Goal: Information Seeking & Learning: Understand process/instructions

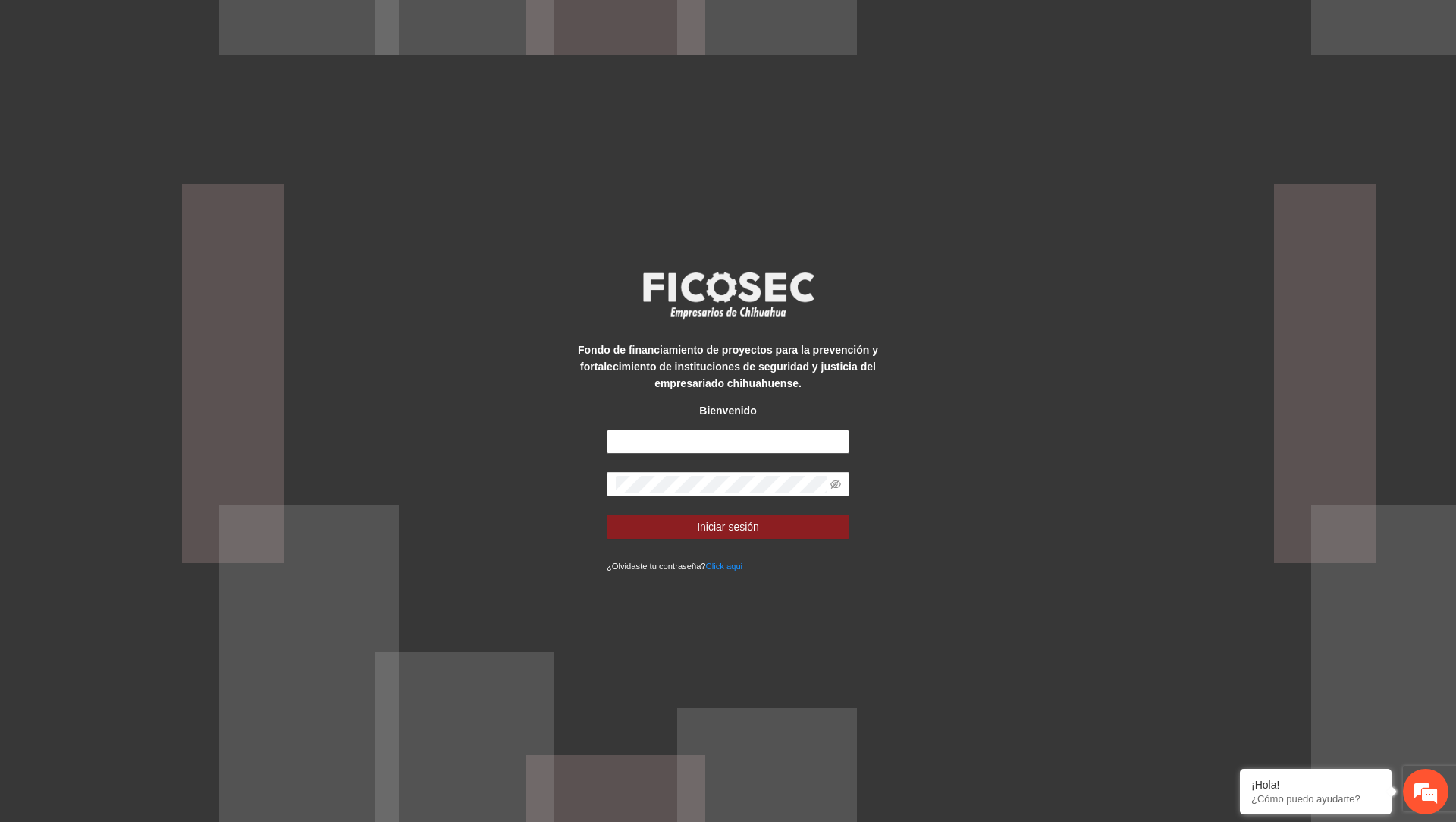
click at [667, 432] on input "text" at bounding box center [728, 441] width 243 height 25
type input "**********"
click at [607, 514] on button "Iniciar sesión" at bounding box center [728, 526] width 243 height 25
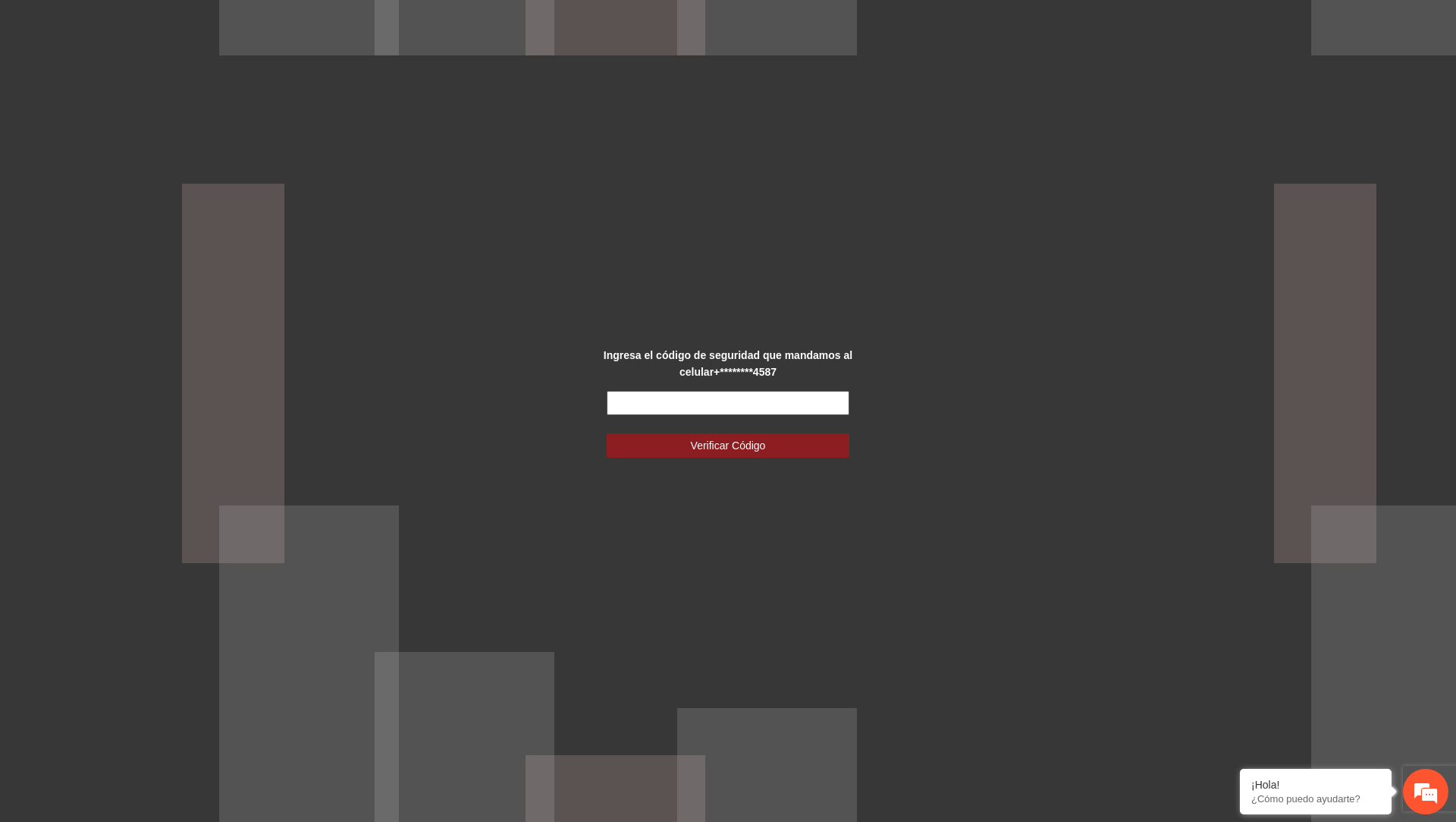
click at [636, 394] on input "text" at bounding box center [728, 403] width 243 height 25
type input "******"
click at [607, 433] on button "Verificar Código" at bounding box center [728, 445] width 243 height 25
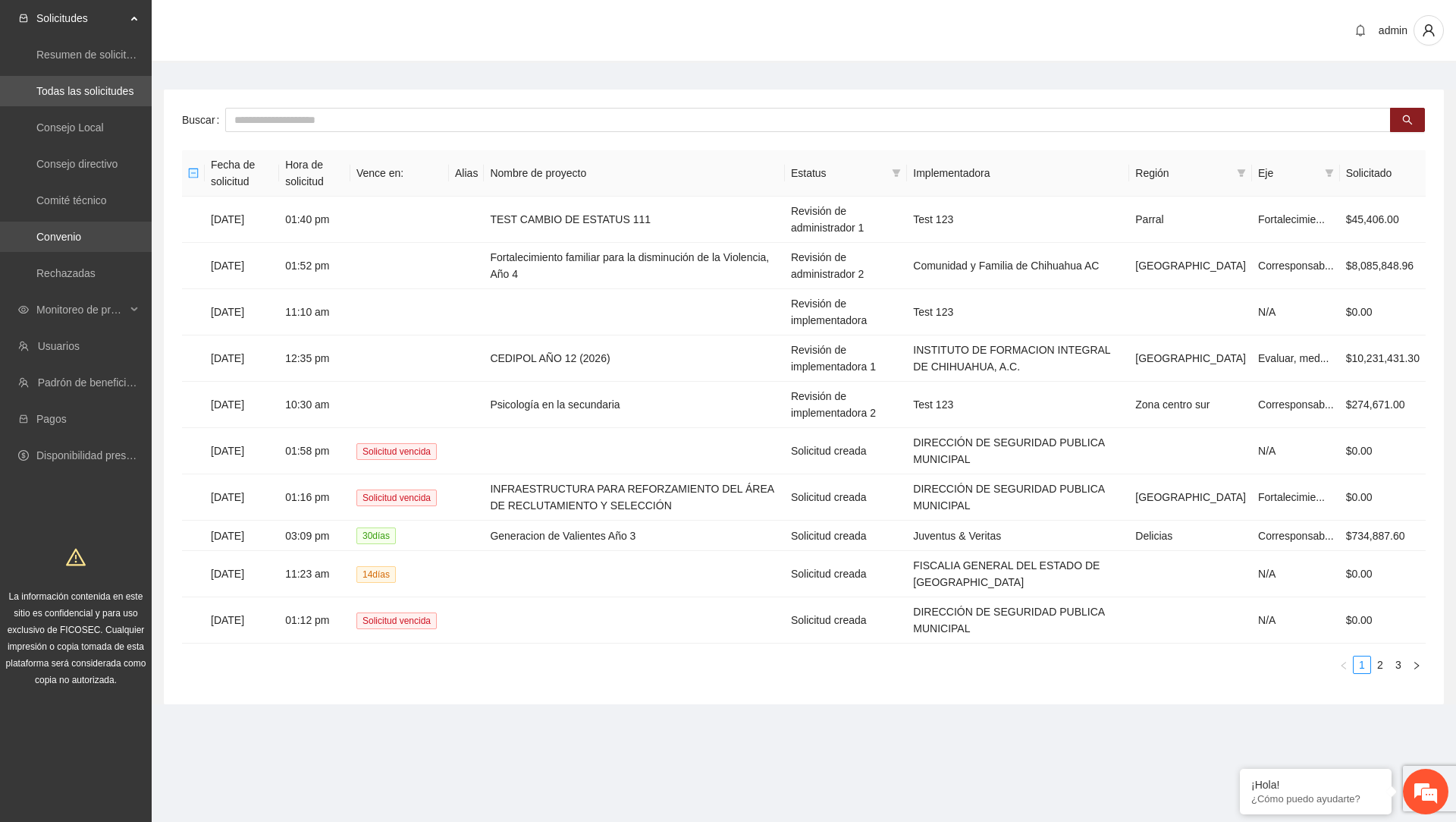
click at [81, 241] on link "Convenio" at bounding box center [59, 236] width 44 height 12
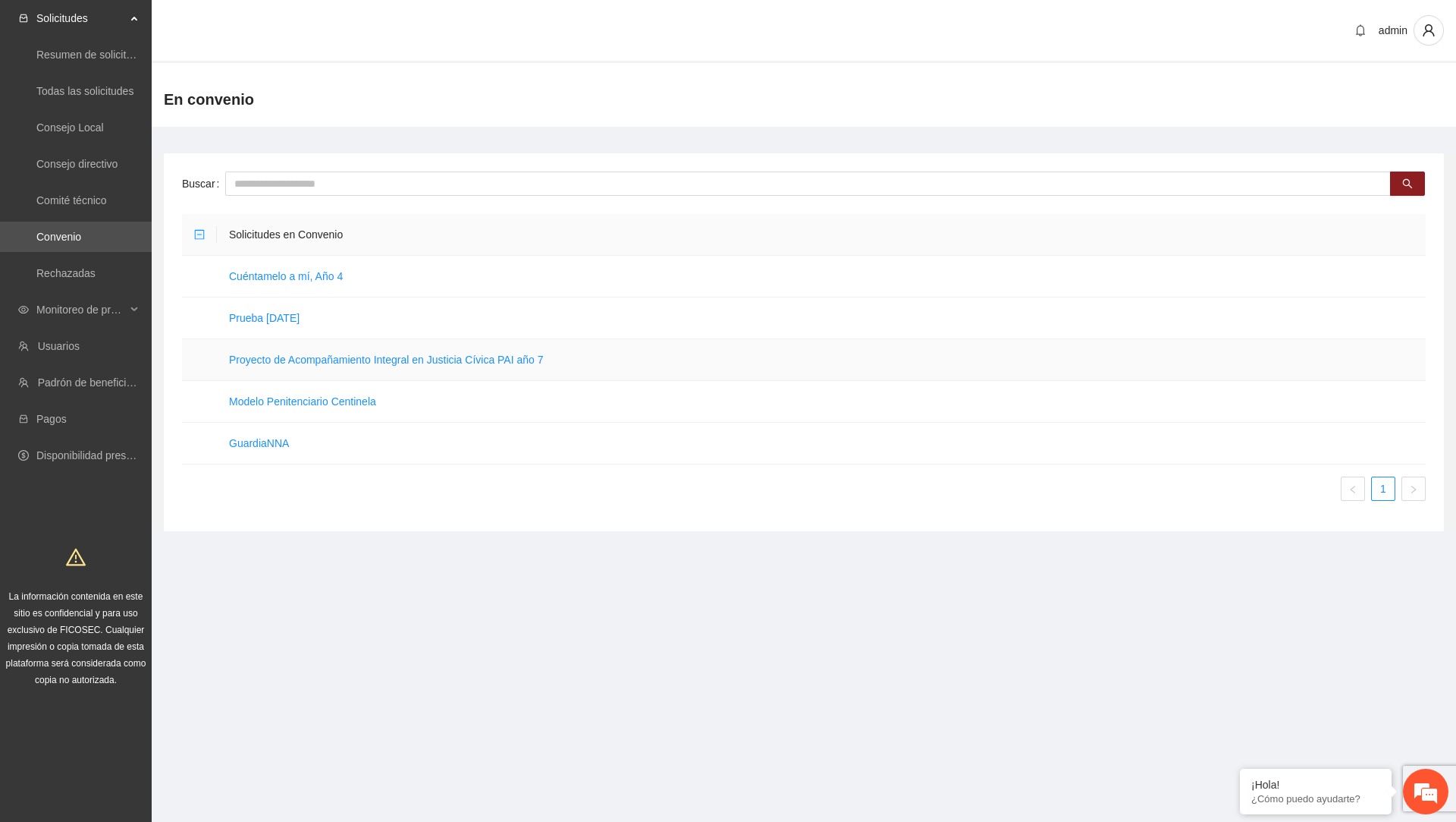
click at [316, 370] on td "Proyecto de Acompañamiento Integral en Justicia Cívica PAI año 7" at bounding box center [822, 359] width 1209 height 42
click at [322, 364] on td "Proyecto de Acompañamiento Integral en Justicia Cívica PAI año 7" at bounding box center [822, 359] width 1209 height 42
click at [331, 359] on link "Proyecto de Acompañamiento Integral en Justicia Cívica PAI año 7" at bounding box center [386, 359] width 315 height 12
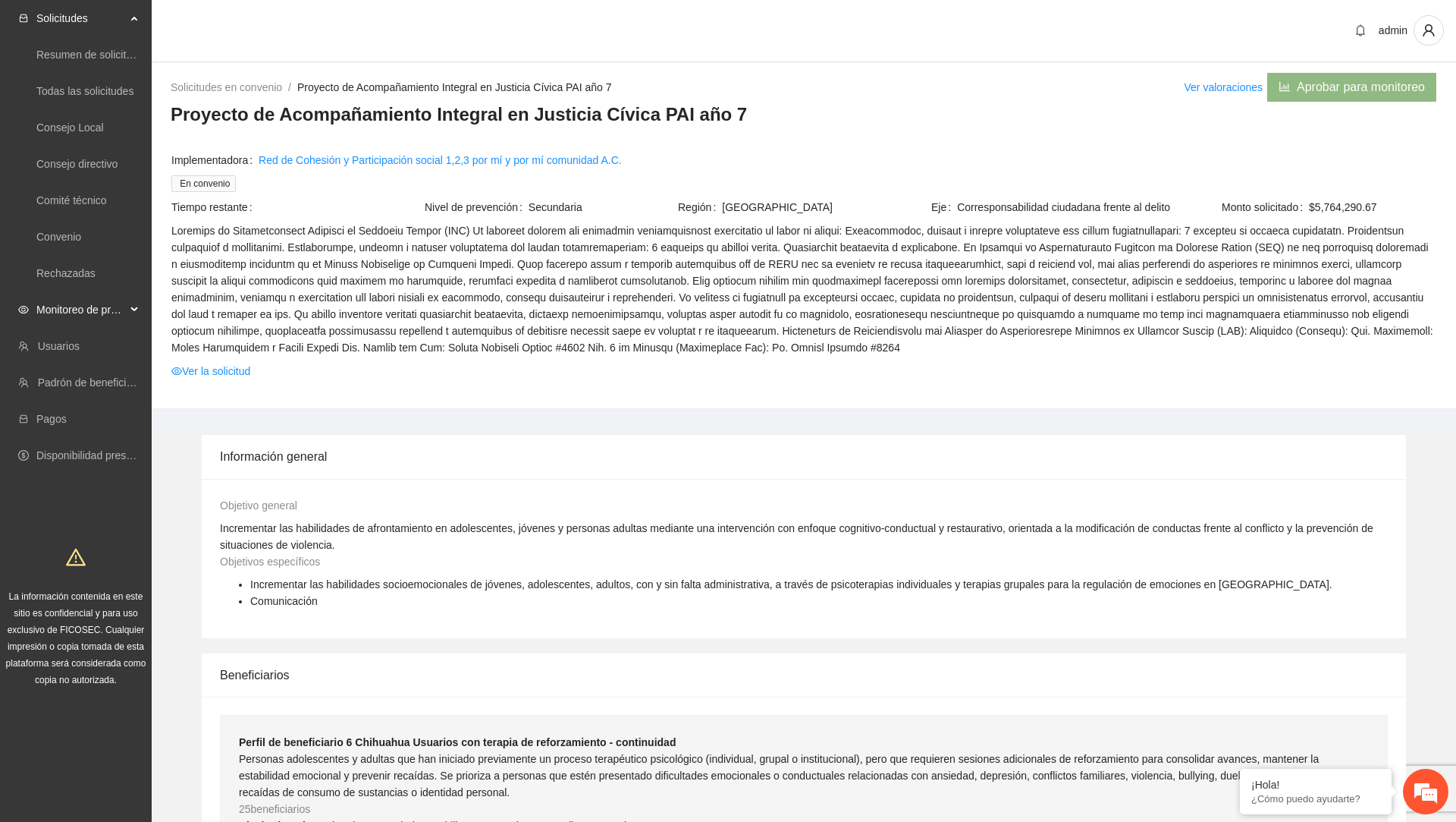
click at [99, 314] on span "Monitoreo de proyectos" at bounding box center [81, 309] width 90 height 30
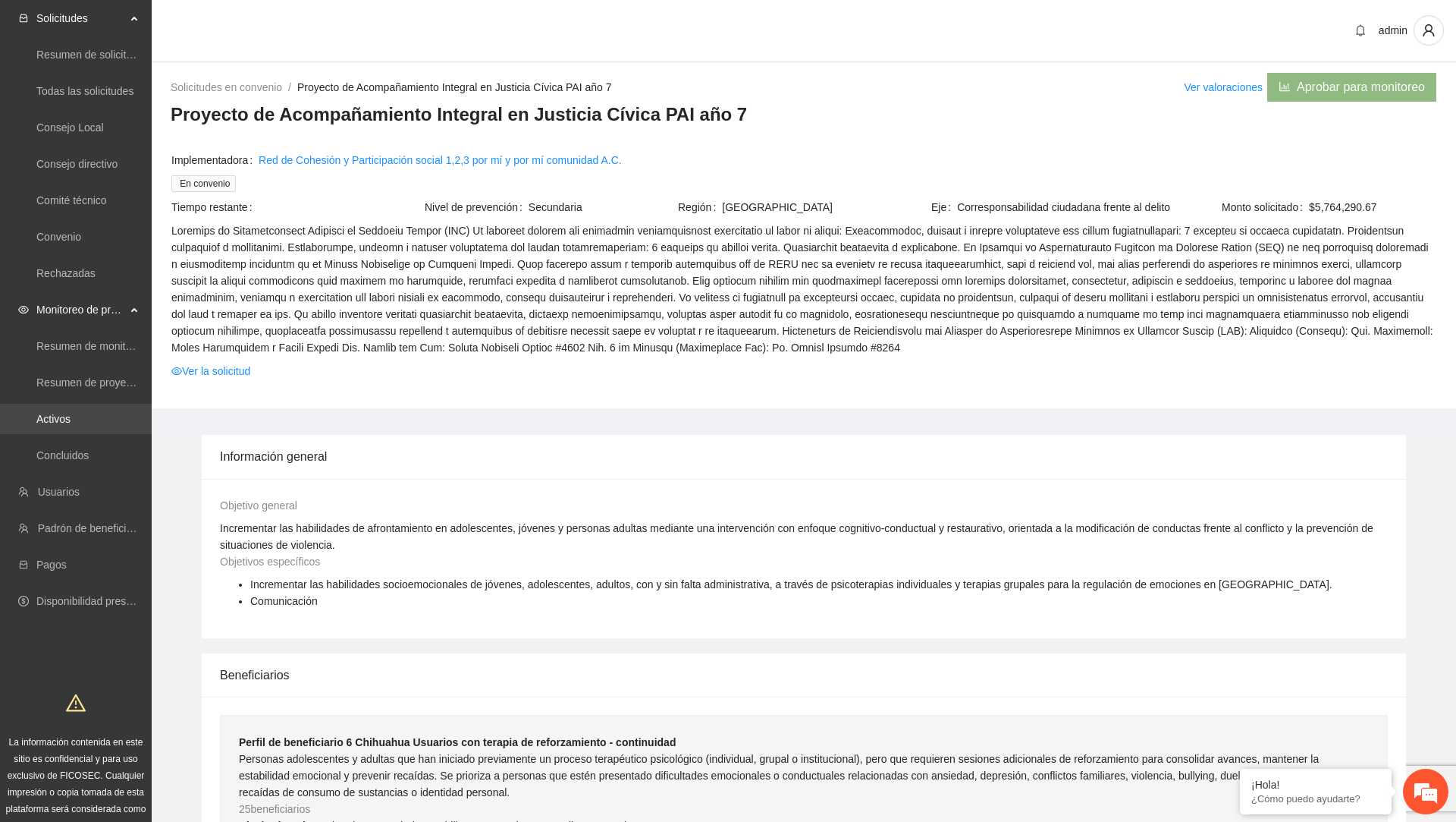
click at [69, 425] on link "Activos" at bounding box center [53, 418] width 34 height 12
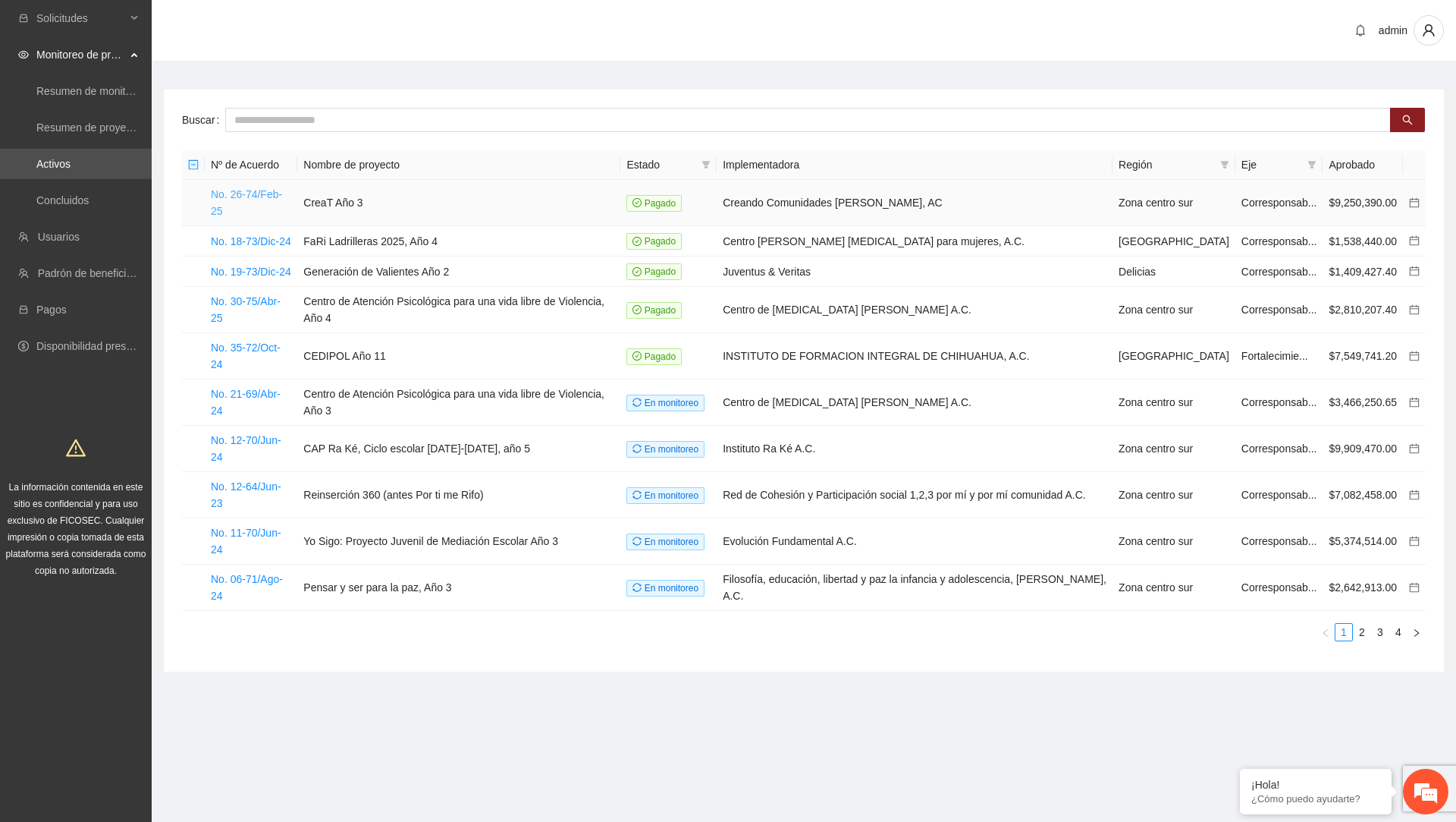
click at [260, 191] on link "No. 26-74/Feb-25" at bounding box center [247, 202] width 71 height 29
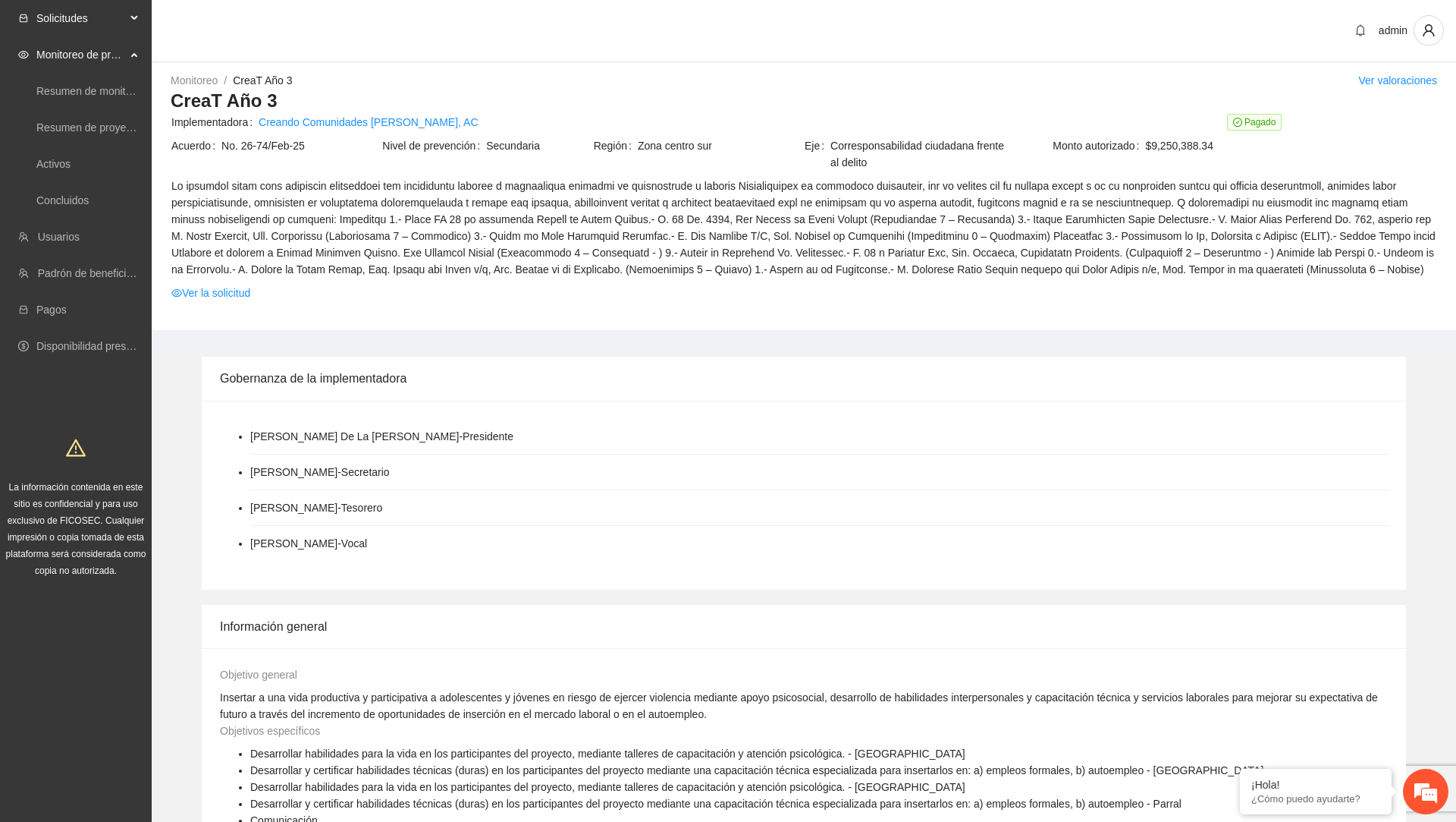
click at [117, 25] on span "Solicitudes" at bounding box center [81, 18] width 90 height 30
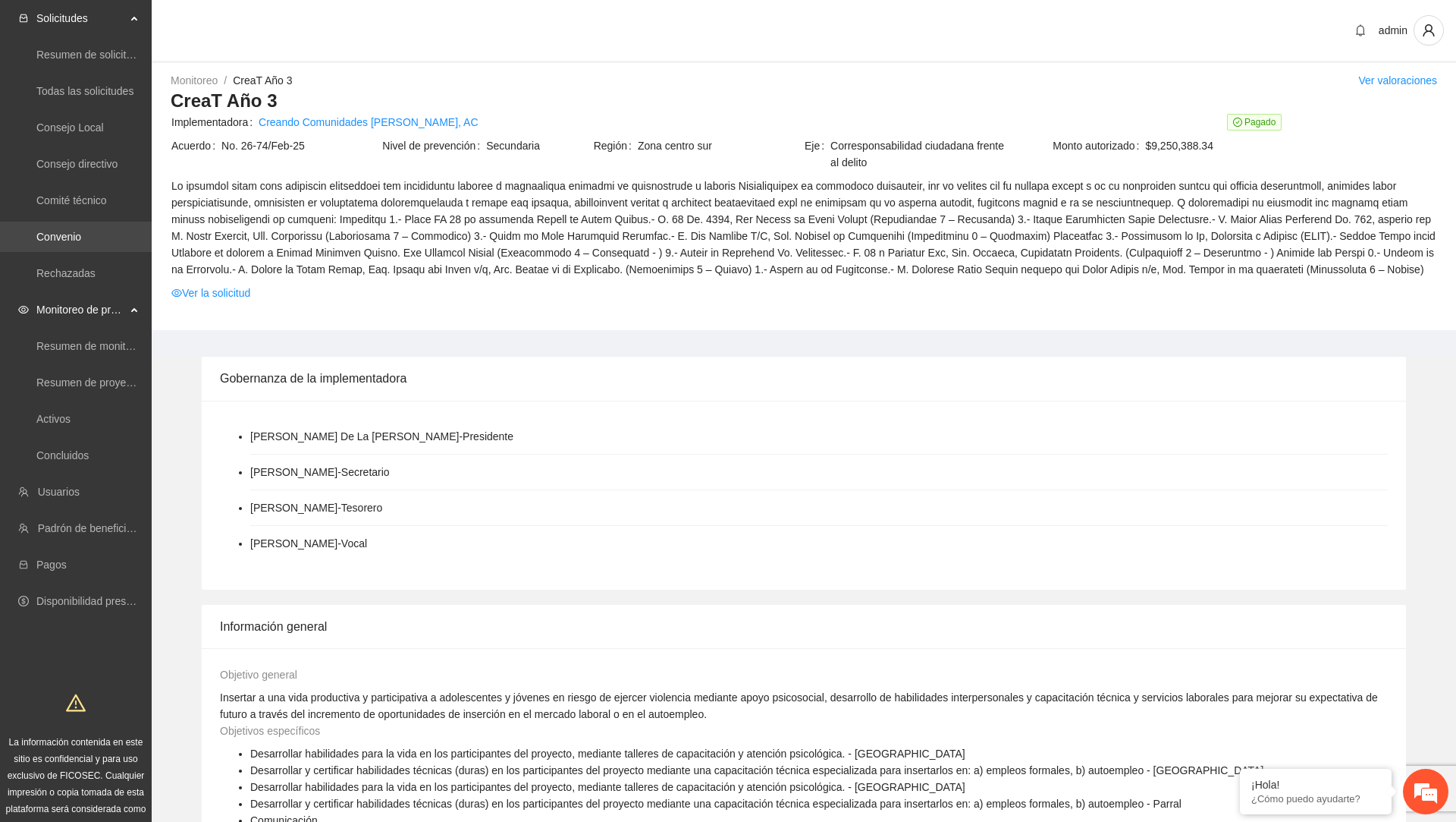
click at [79, 243] on link "Convenio" at bounding box center [59, 236] width 44 height 12
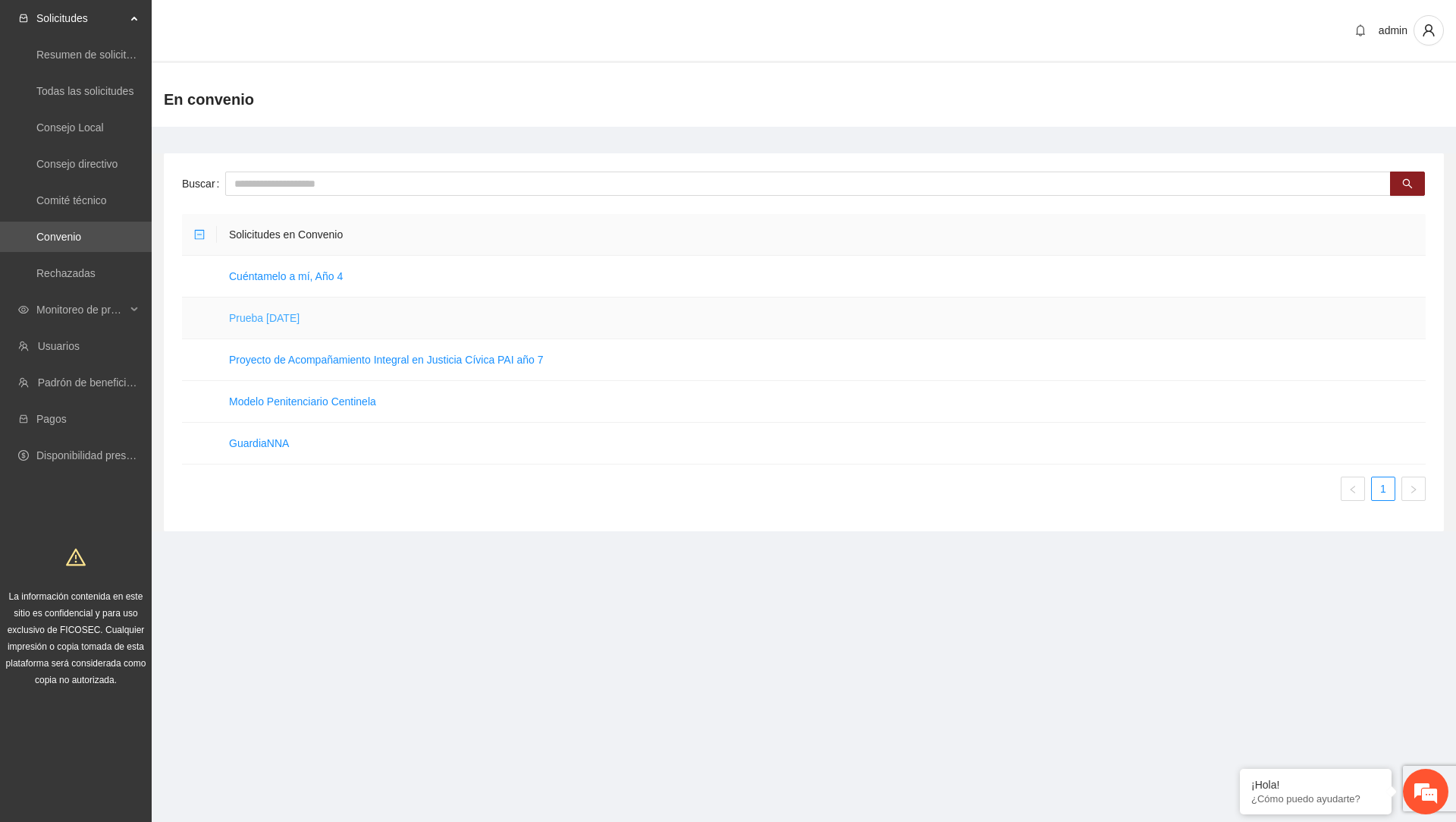
click at [300, 314] on link "Prueba [DATE]" at bounding box center [264, 317] width 71 height 12
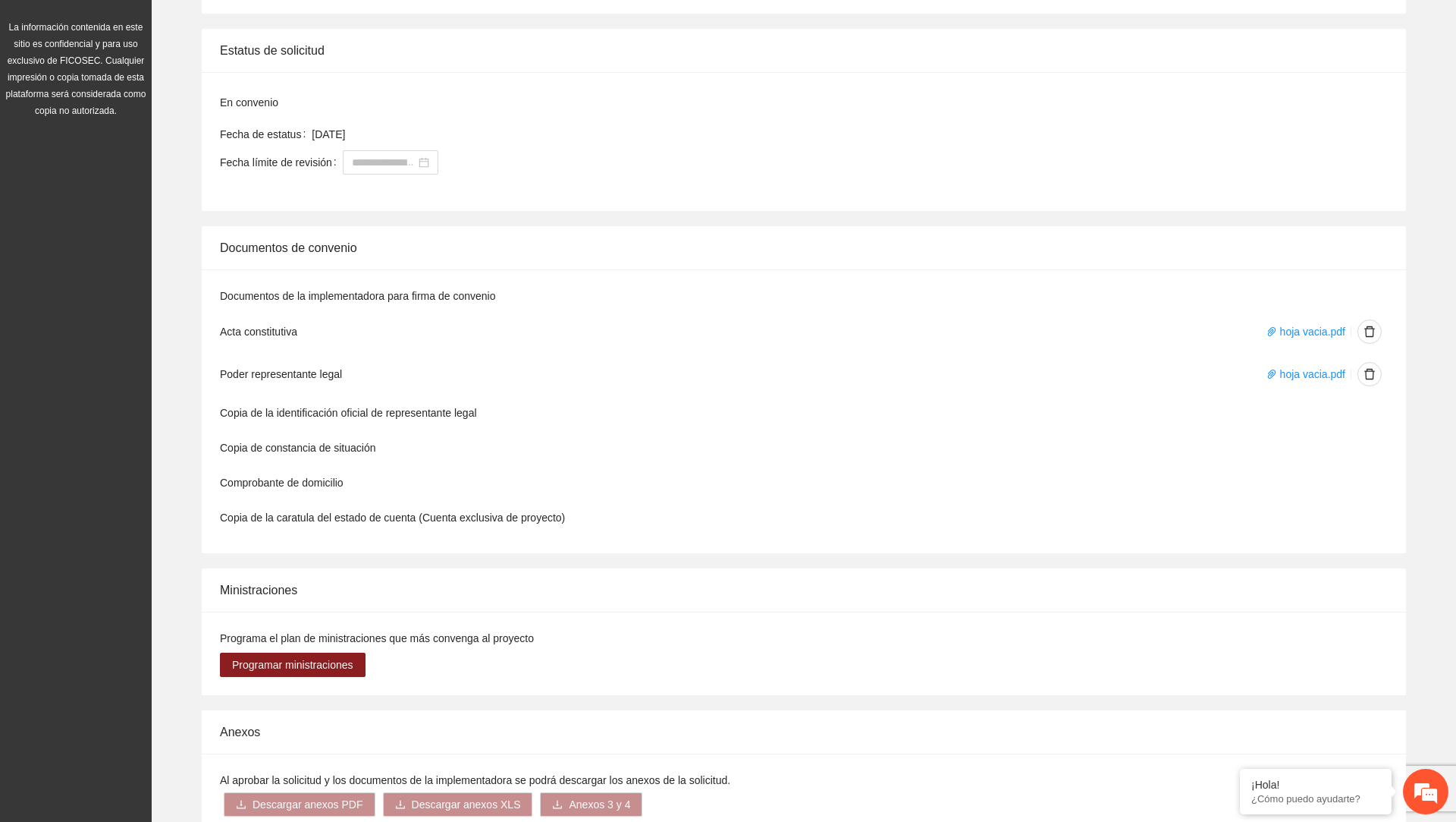
scroll to position [570, 0]
click at [1313, 333] on link "hoja vacia.pdf" at bounding box center [1305, 329] width 79 height 12
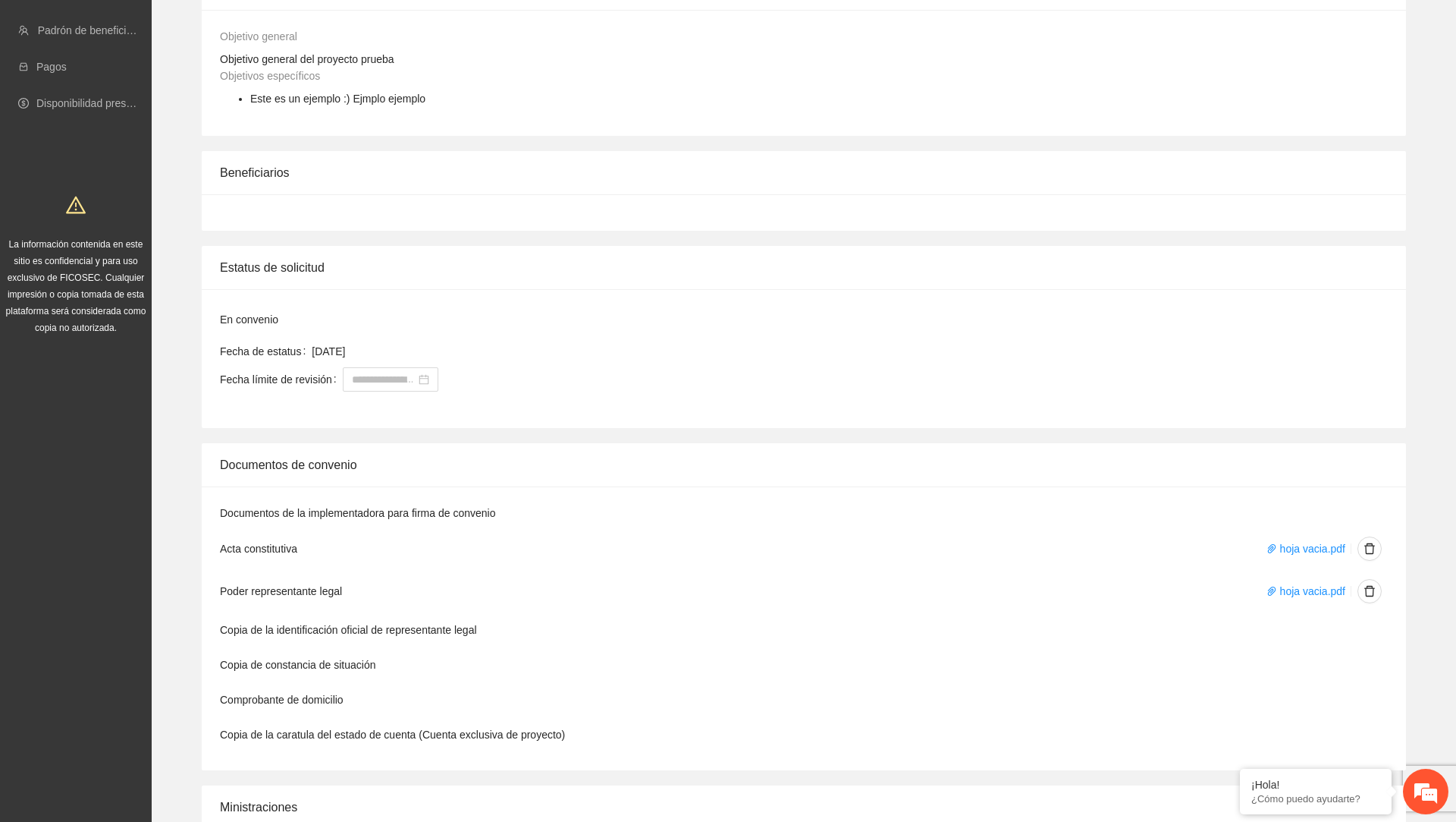
scroll to position [0, 0]
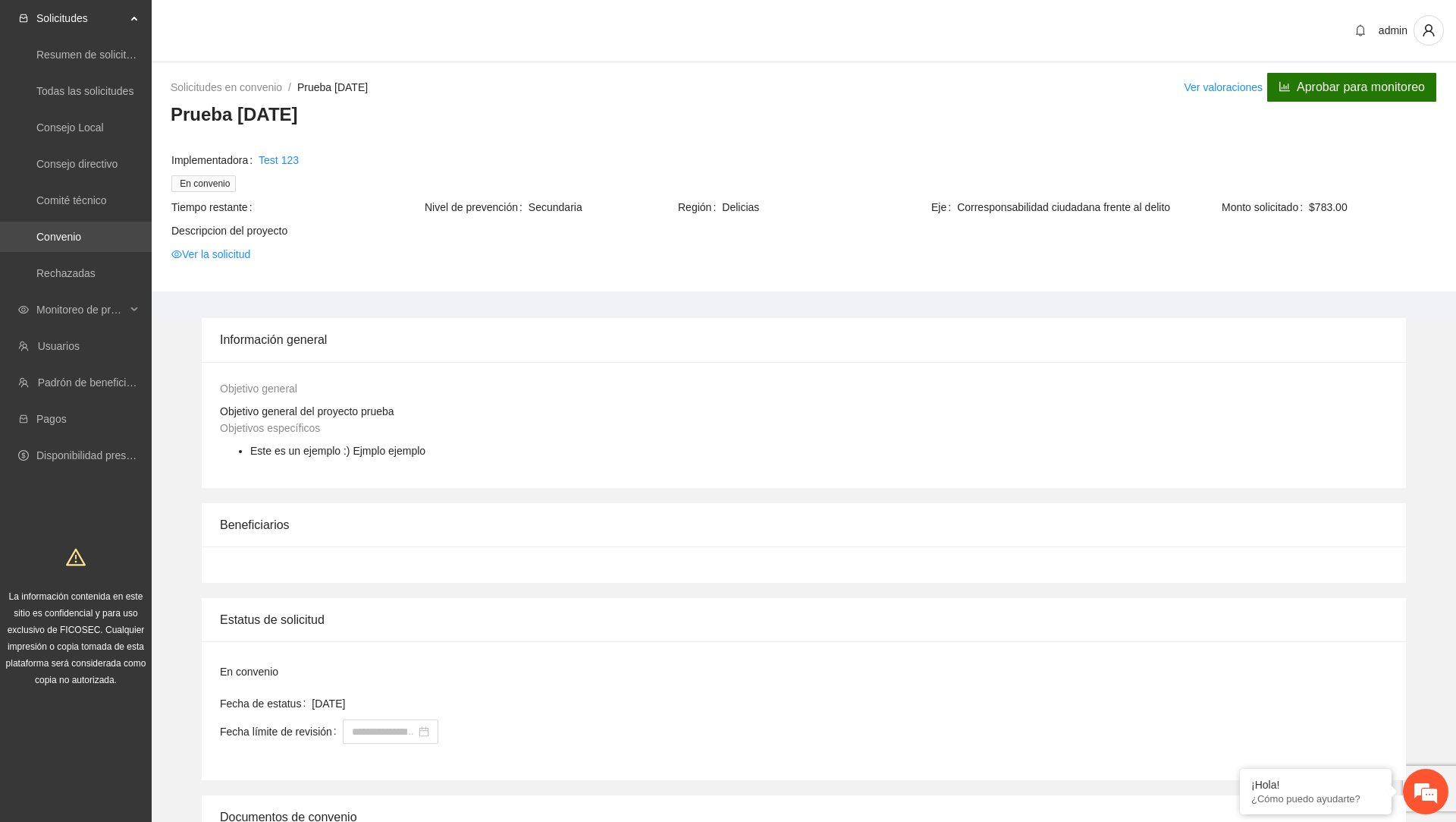
click at [81, 240] on link "Convenio" at bounding box center [59, 236] width 44 height 12
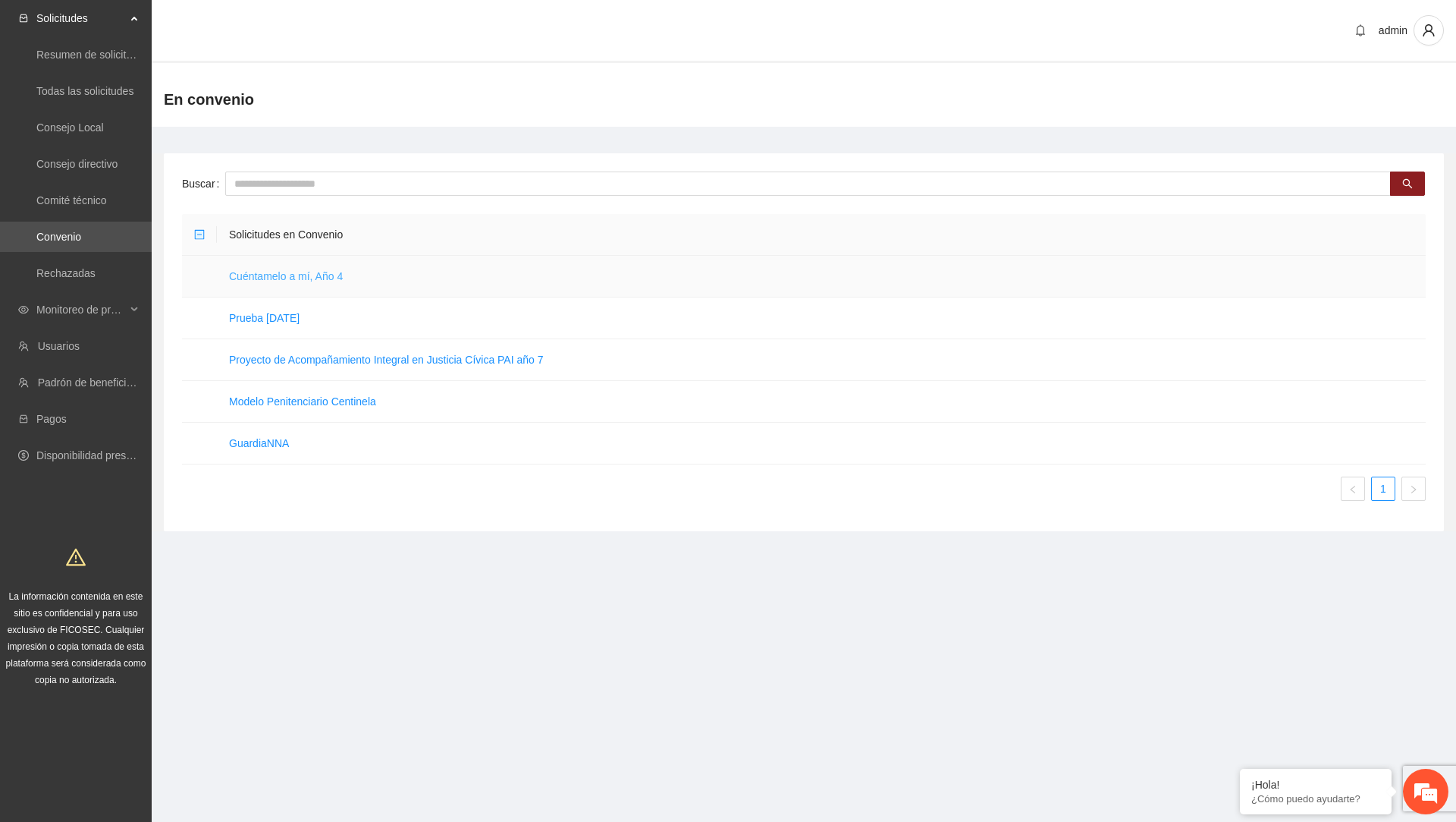
click at [318, 279] on link "Cuéntamelo a mí, Año 4" at bounding box center [285, 275] width 113 height 12
click at [330, 279] on link "Cuéntamelo a mí, Año 4" at bounding box center [285, 275] width 113 height 12
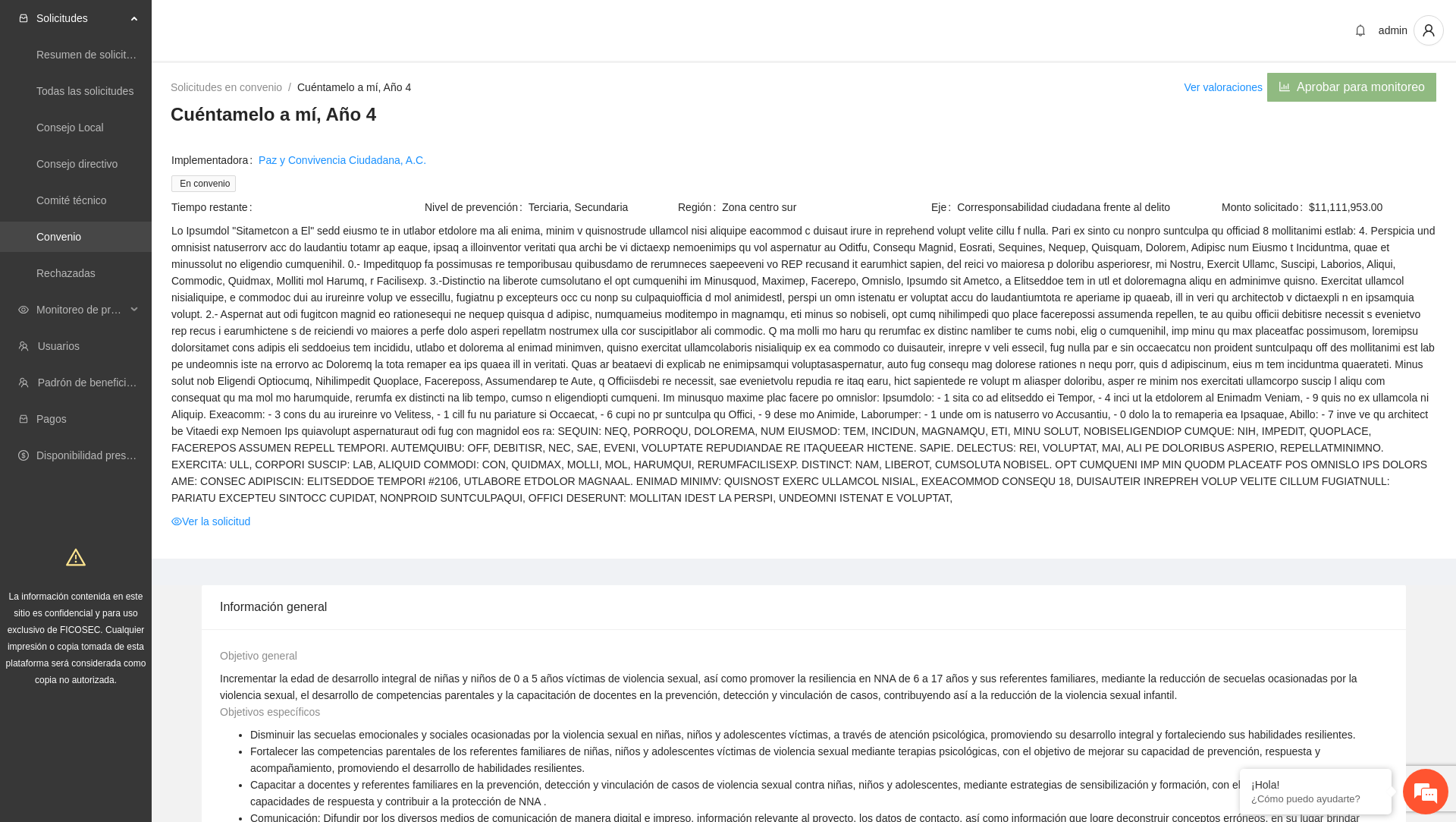
click at [69, 231] on link "Convenio" at bounding box center [59, 236] width 44 height 12
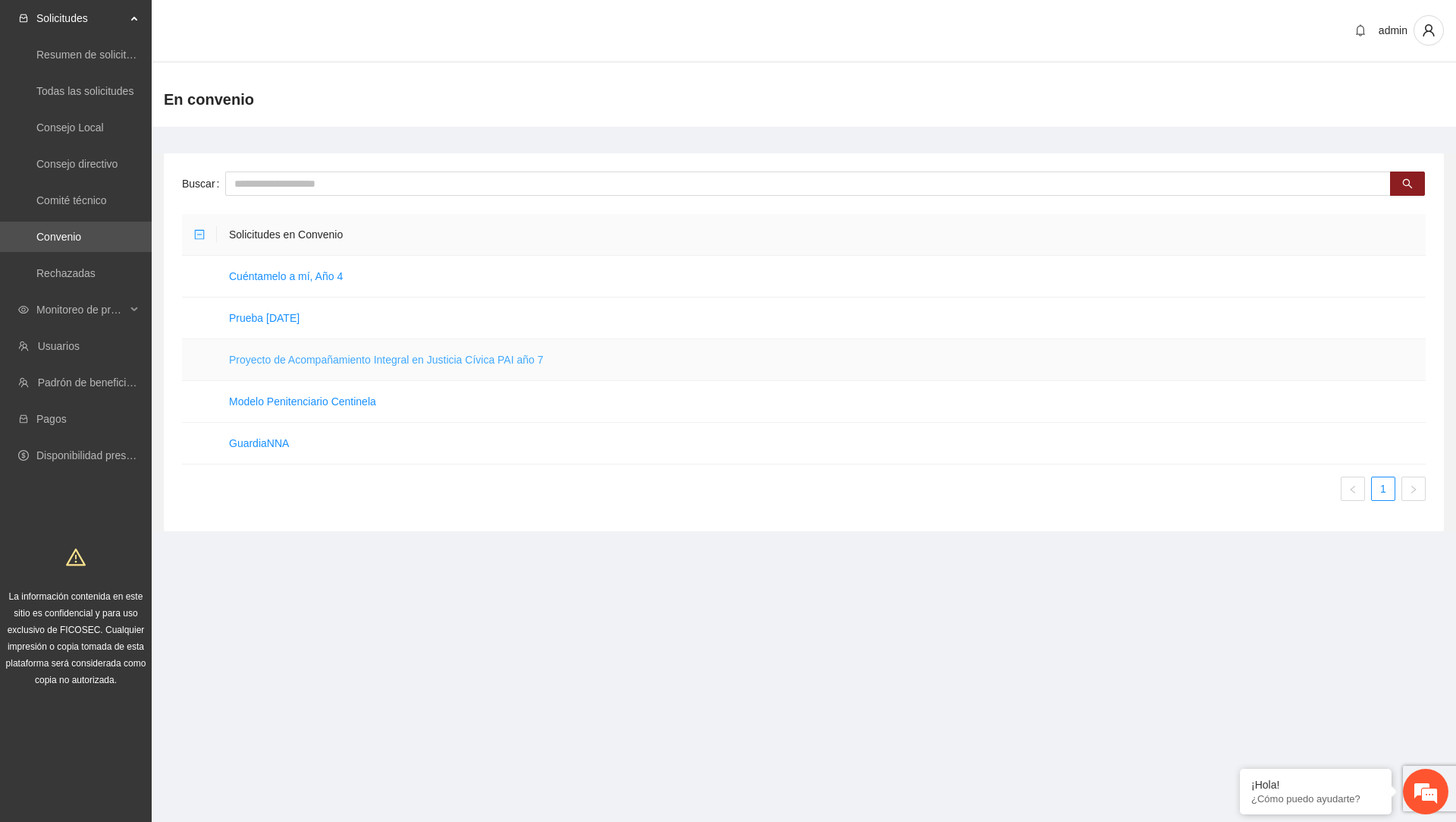
click at [328, 361] on link "Proyecto de Acompañamiento Integral en Justicia Cívica PAI año 7" at bounding box center [386, 359] width 315 height 12
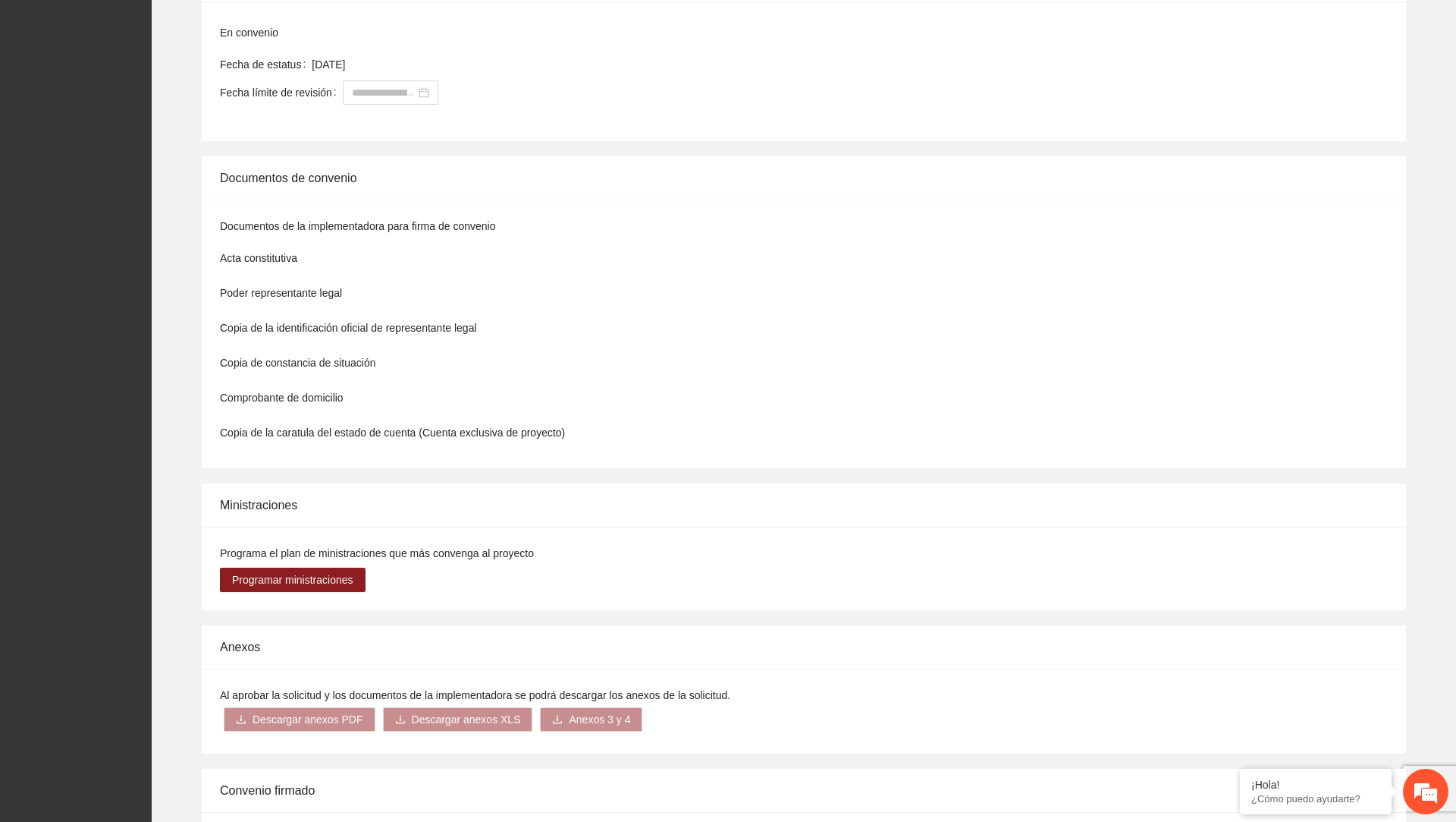
scroll to position [1554, 0]
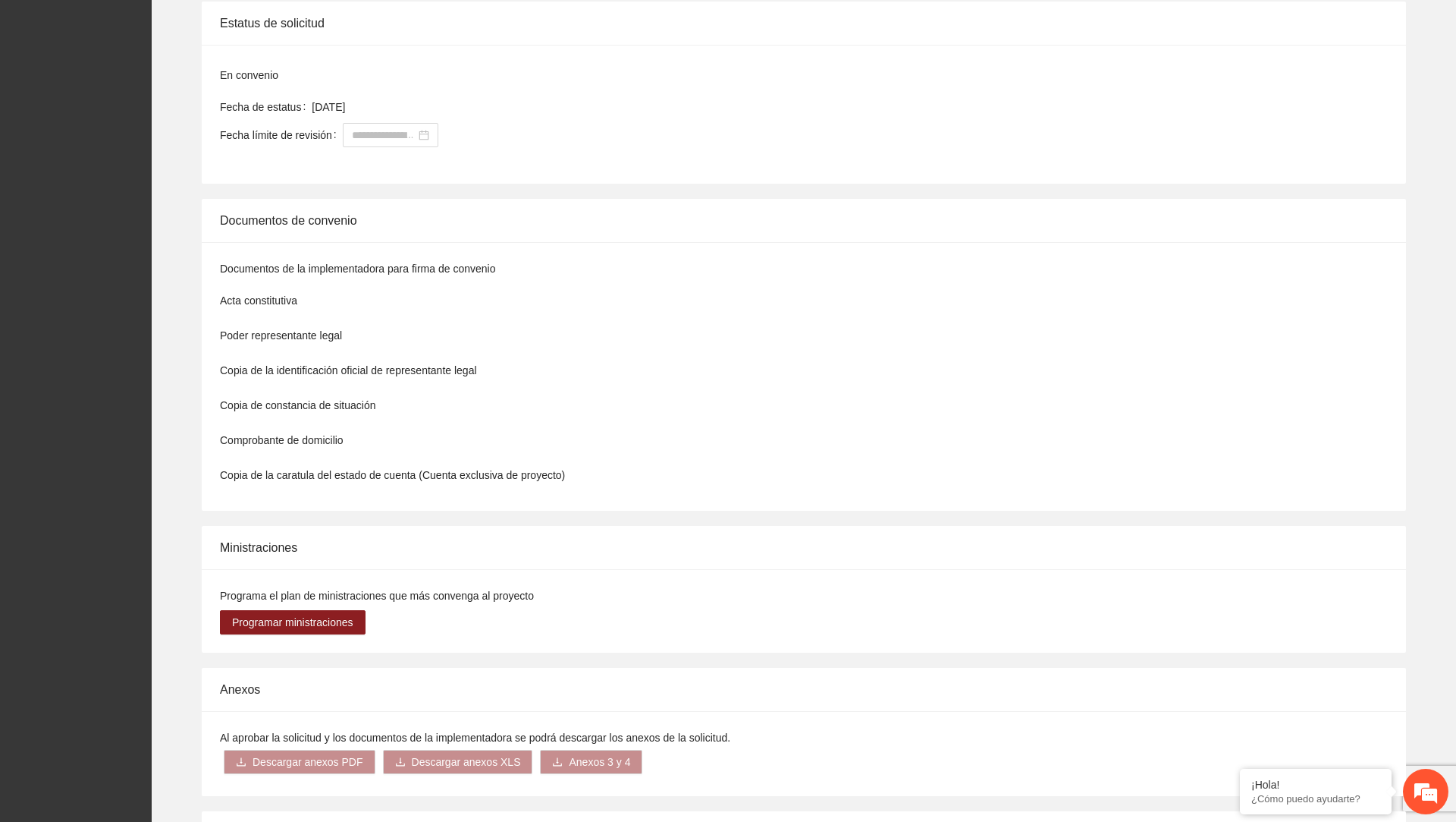
click at [1358, 270] on div "Documentos de la implementadora para firma de convenio" at bounding box center [803, 271] width 1168 height 23
click at [1349, 310] on li "Acta constitutiva" at bounding box center [803, 301] width 1168 height 35
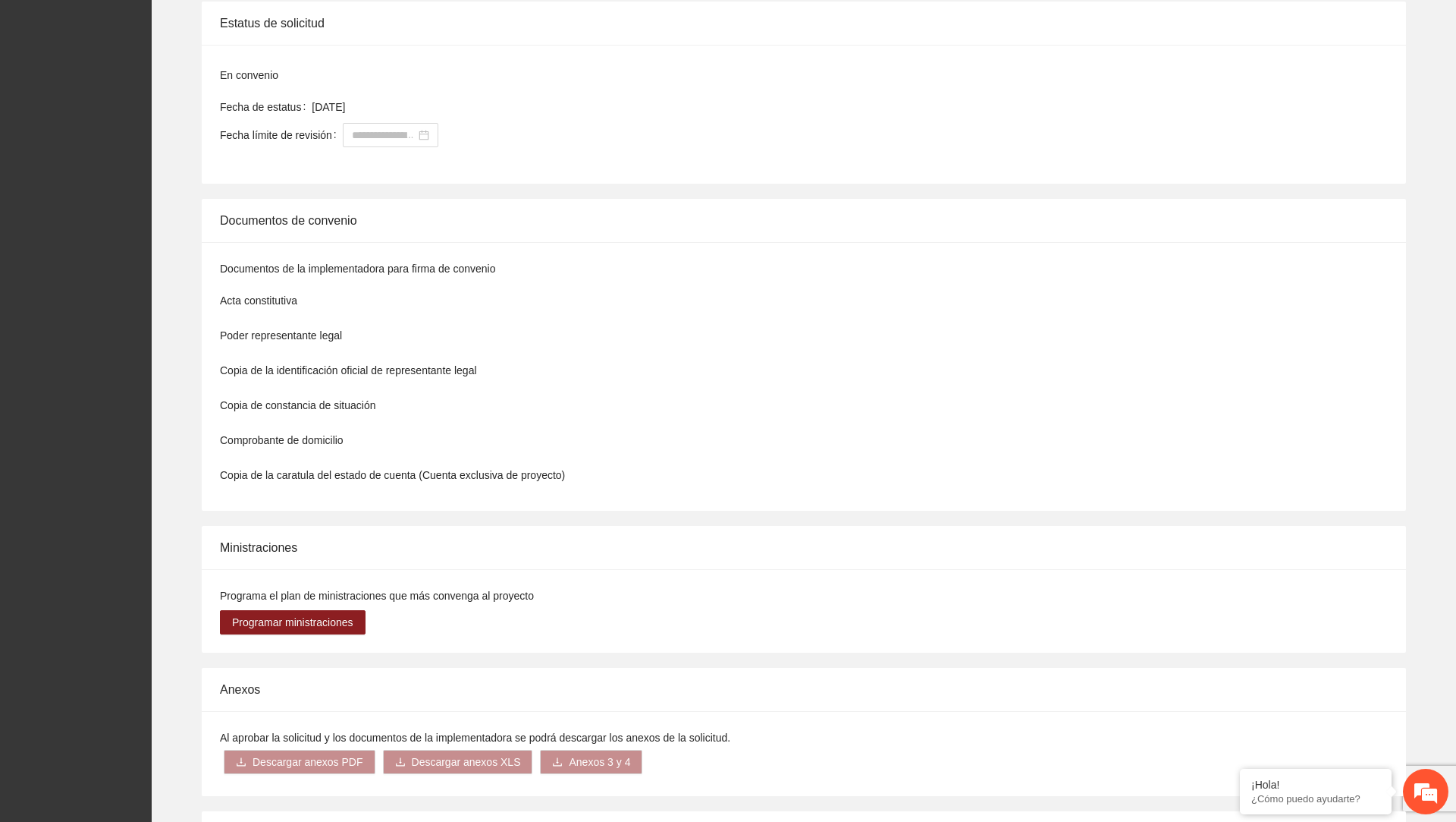
click at [1345, 374] on li "Copia de la identificación oficial de representante legal" at bounding box center [803, 371] width 1168 height 35
click at [1348, 439] on li "Comprobante de domicilio" at bounding box center [803, 440] width 1168 height 35
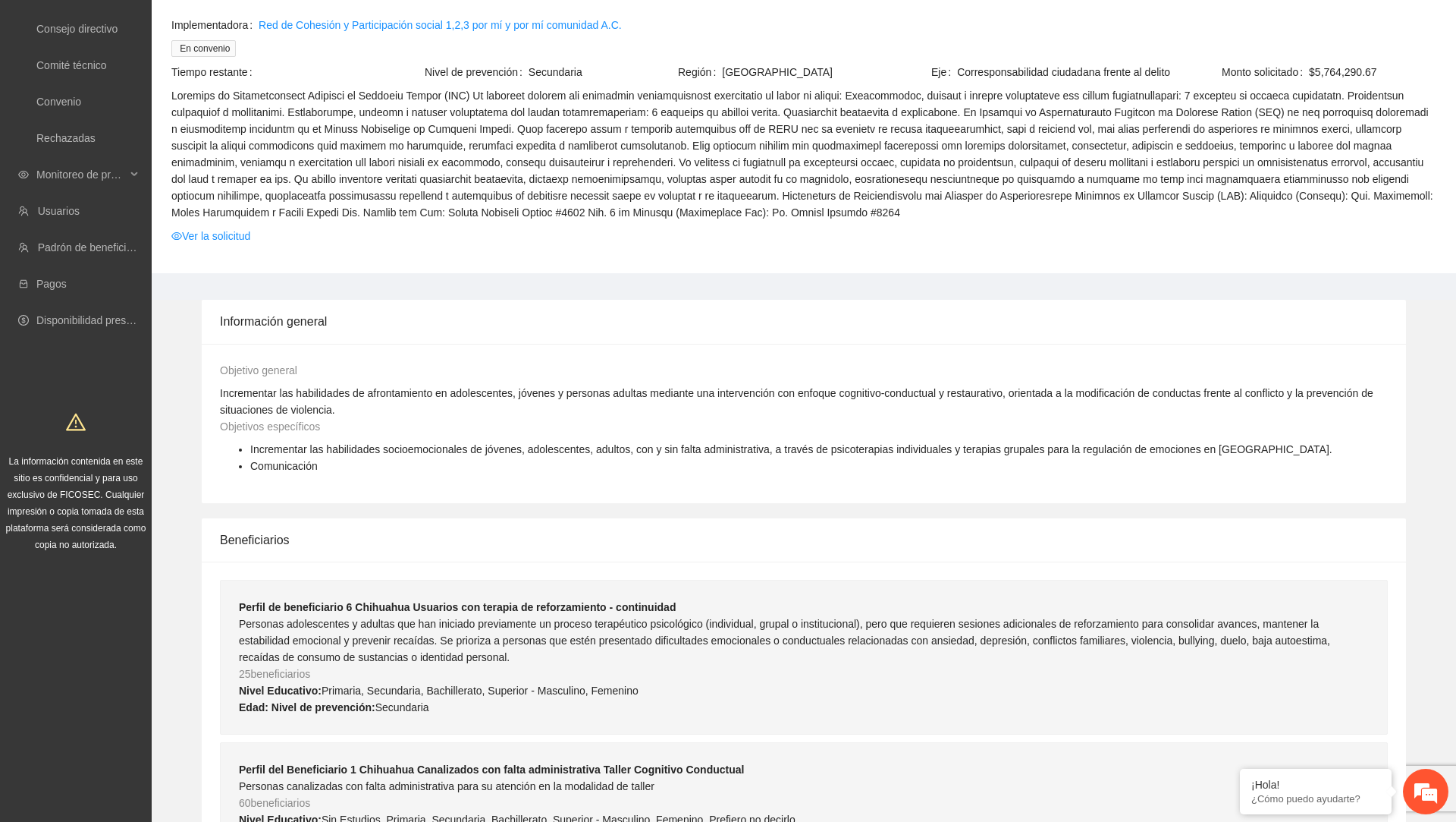
scroll to position [0, 0]
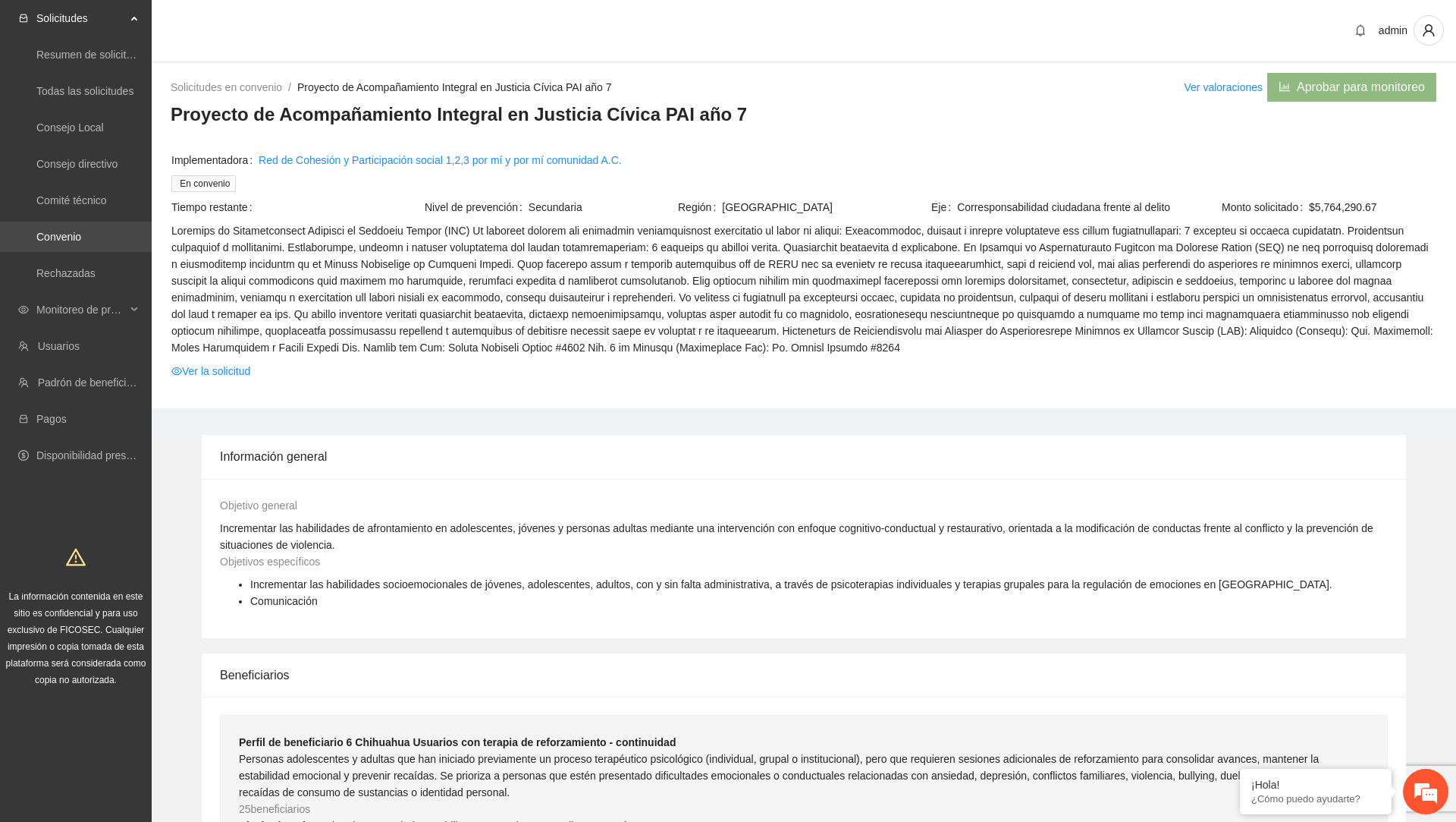
click at [81, 239] on link "Convenio" at bounding box center [59, 236] width 44 height 12
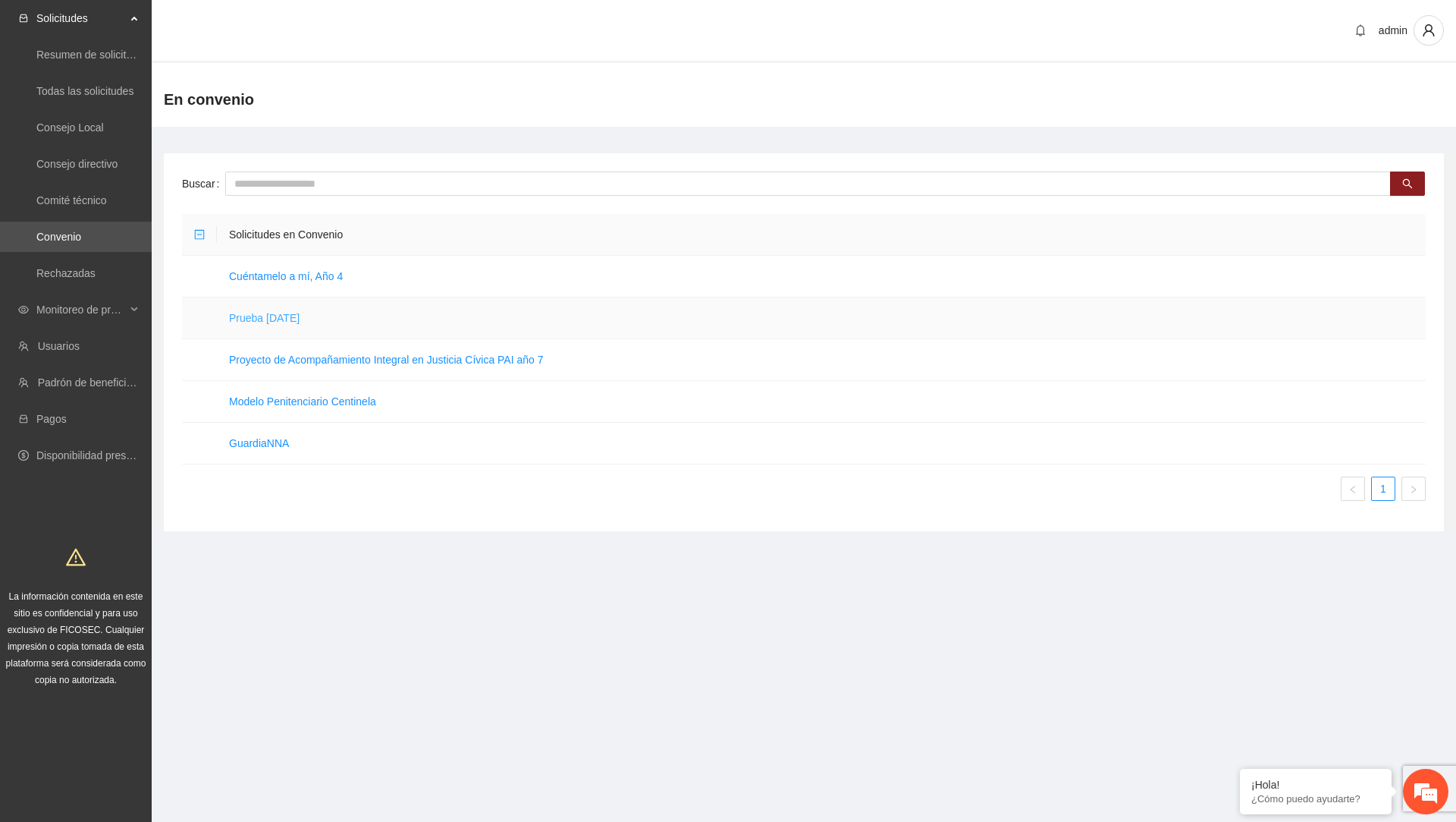
click at [300, 313] on link "Prueba [DATE]" at bounding box center [264, 317] width 71 height 12
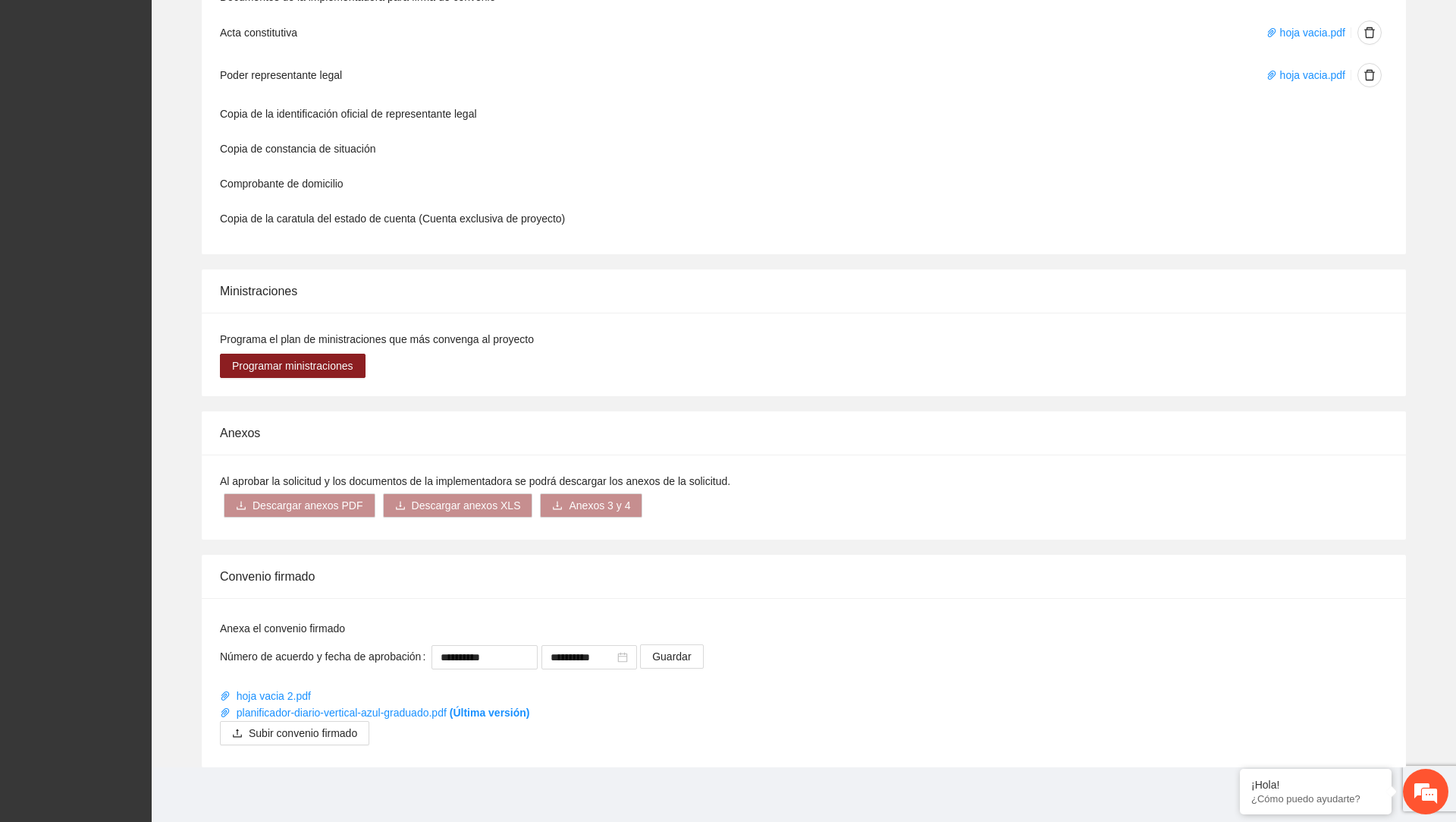
scroll to position [868, 0]
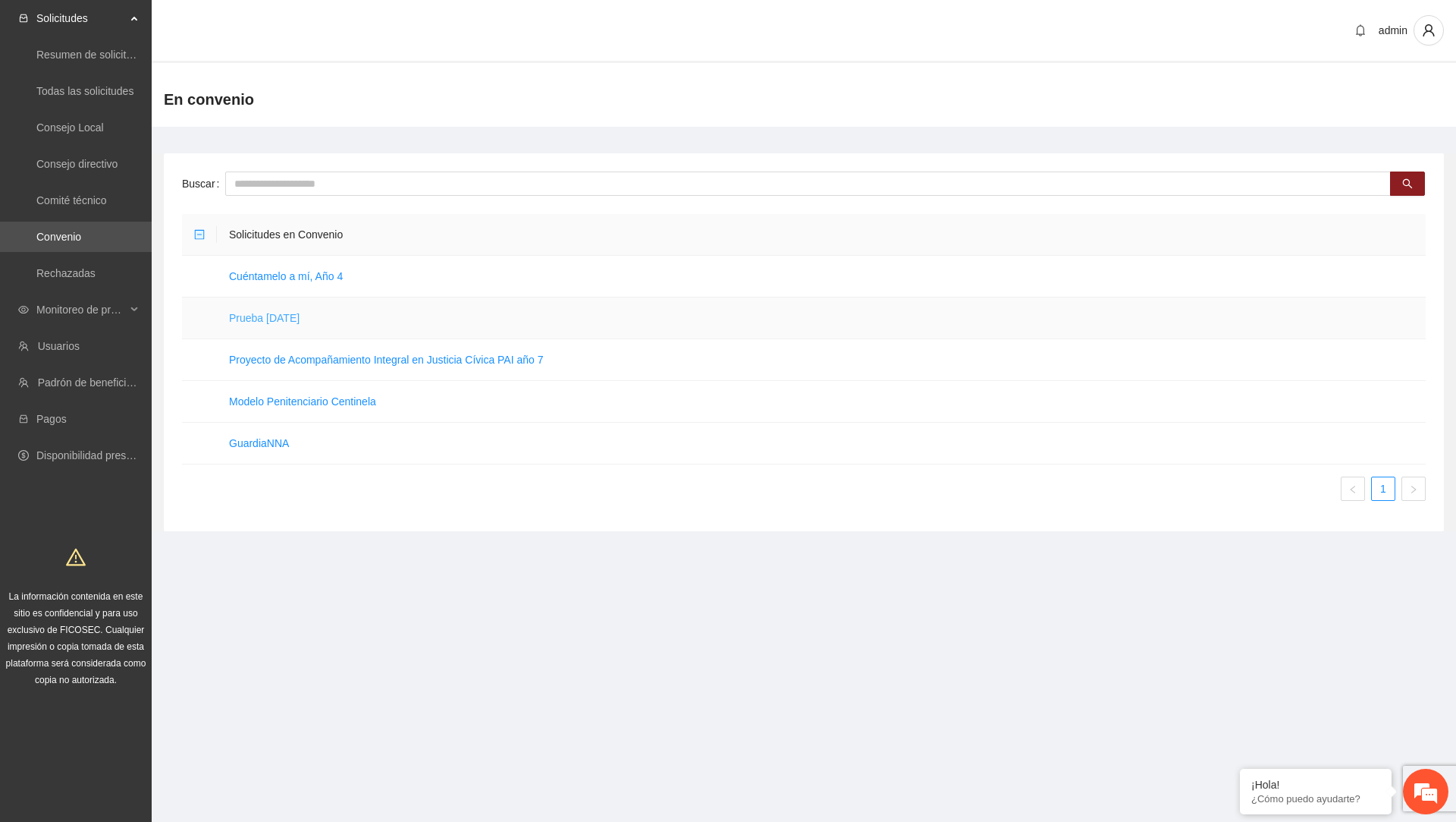
click at [300, 321] on link "Prueba [DATE]" at bounding box center [264, 317] width 71 height 12
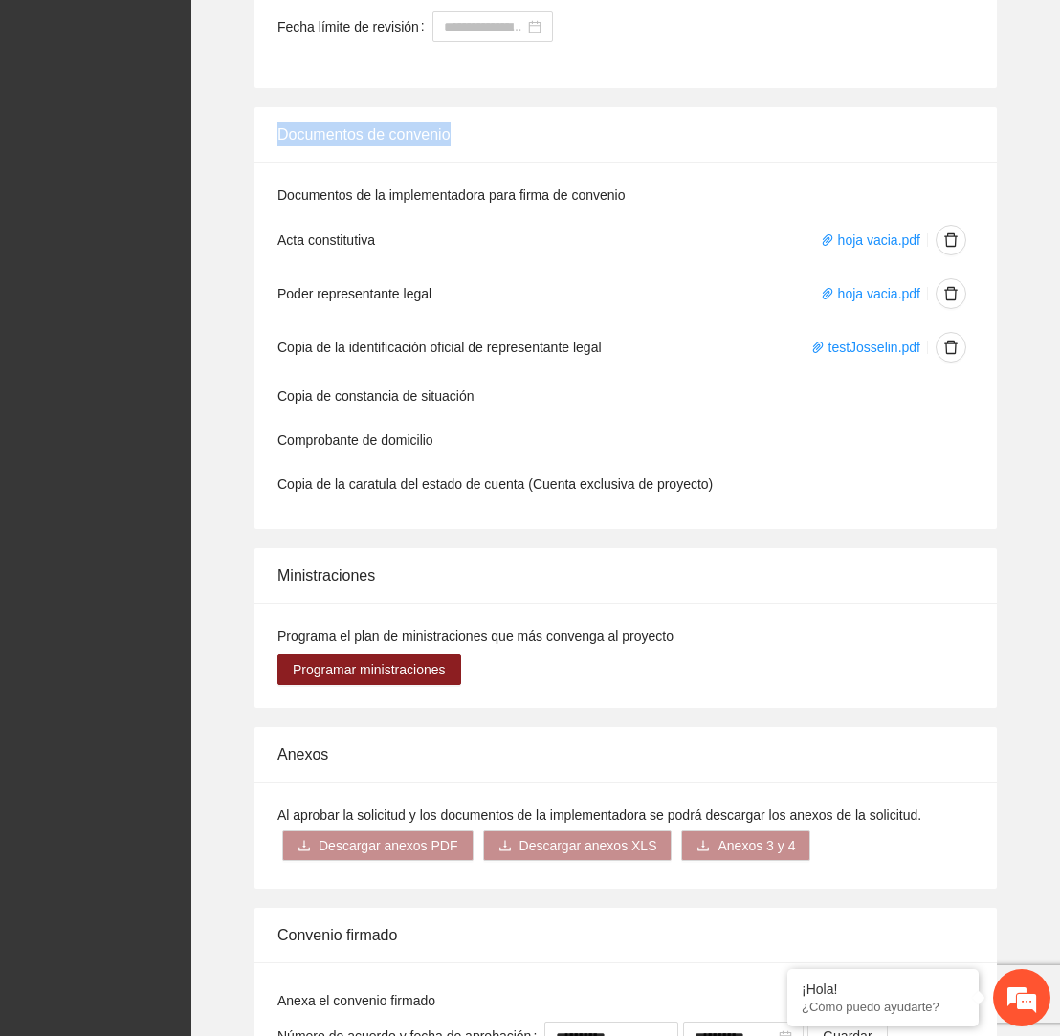
drag, startPoint x: 275, startPoint y: 135, endPoint x: 546, endPoint y: 161, distance: 271.9
click at [546, 160] on div "Documentos de convenio Documentos de la implementadora para firma de convenio A…" at bounding box center [625, 318] width 742 height 422
copy div "Documentos de convenio"
